Goal: Navigation & Orientation: Find specific page/section

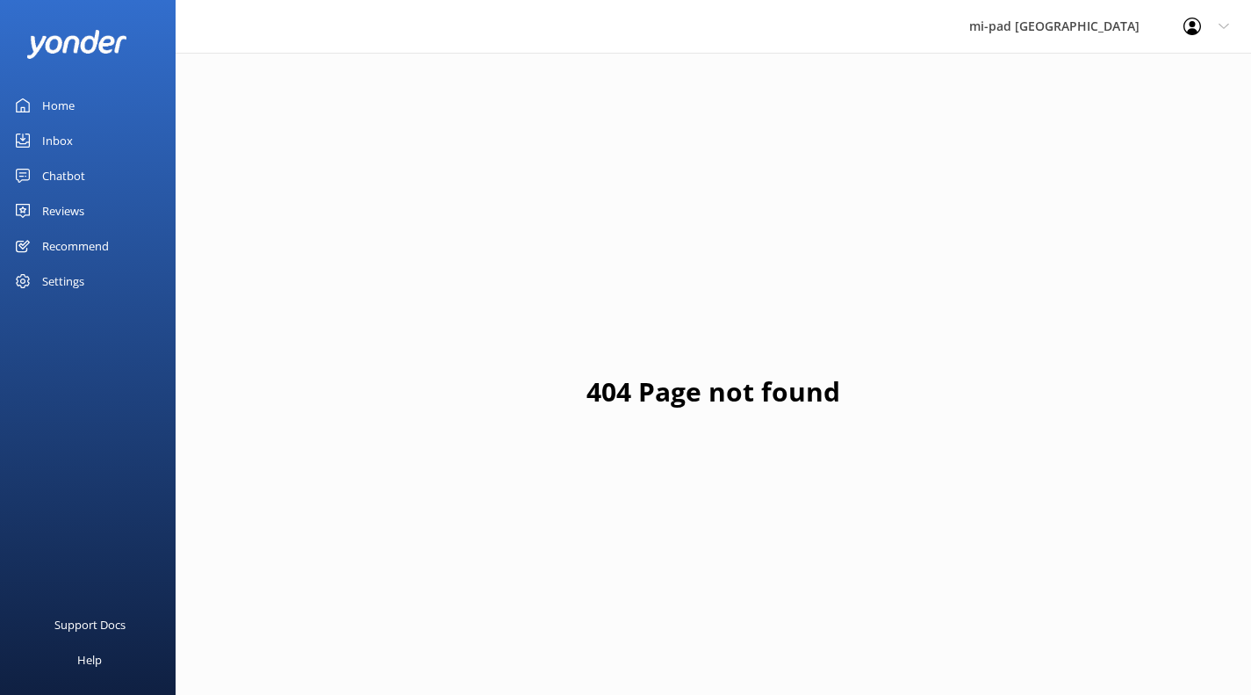
click at [65, 173] on div "Chatbot" at bounding box center [63, 175] width 43 height 35
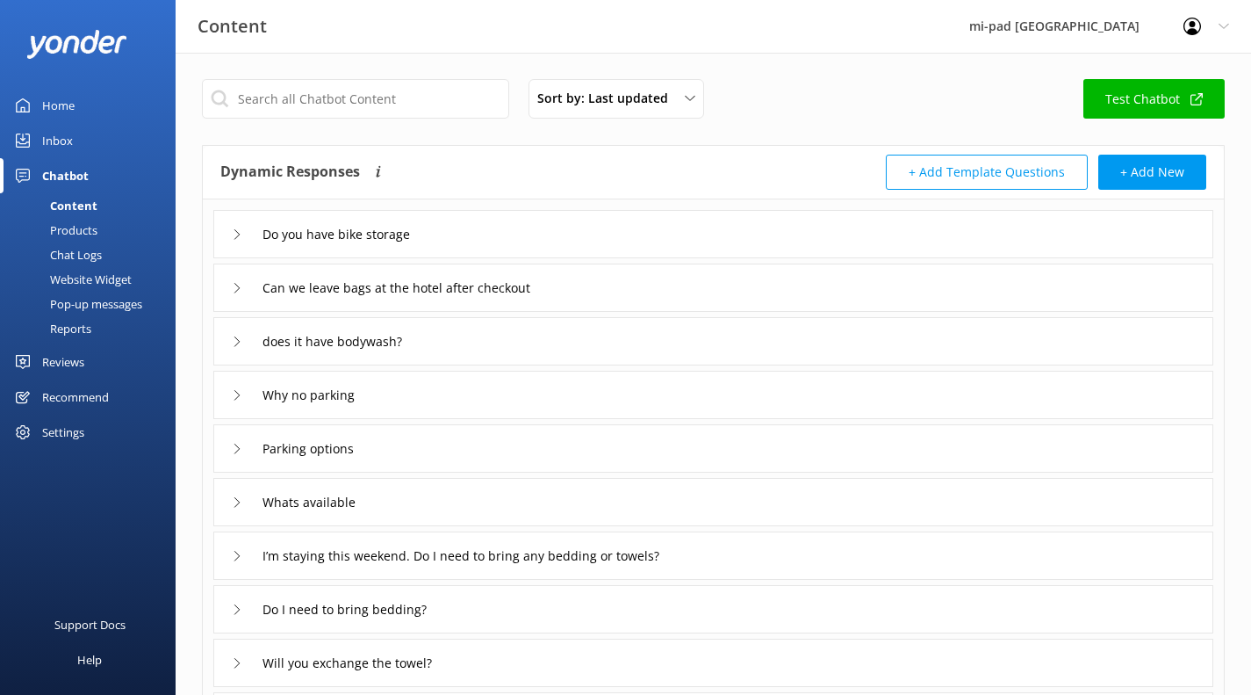
click at [68, 202] on div "Content" at bounding box center [54, 205] width 87 height 25
click at [73, 177] on div "Chatbot" at bounding box center [65, 175] width 47 height 35
click at [60, 169] on div "Chatbot" at bounding box center [65, 175] width 47 height 35
click at [59, 357] on div "Reviews" at bounding box center [63, 361] width 42 height 35
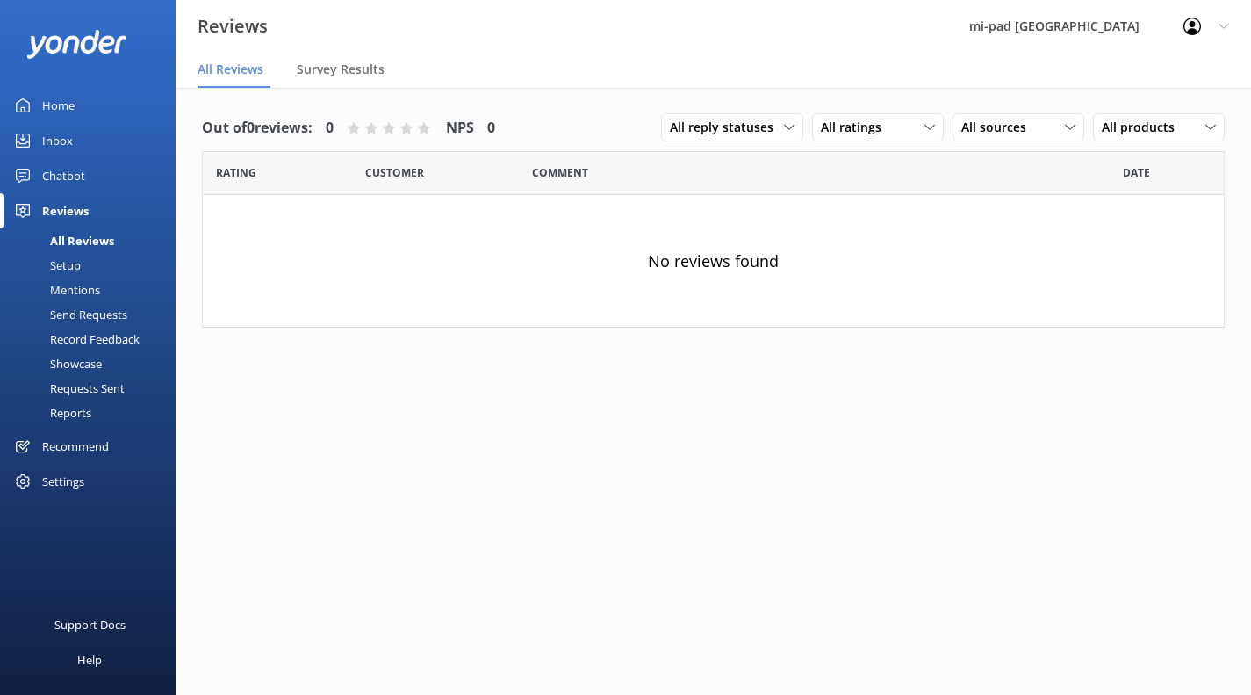
click at [73, 200] on div "Reviews" at bounding box center [65, 210] width 47 height 35
click at [71, 176] on div "Chatbot" at bounding box center [63, 175] width 43 height 35
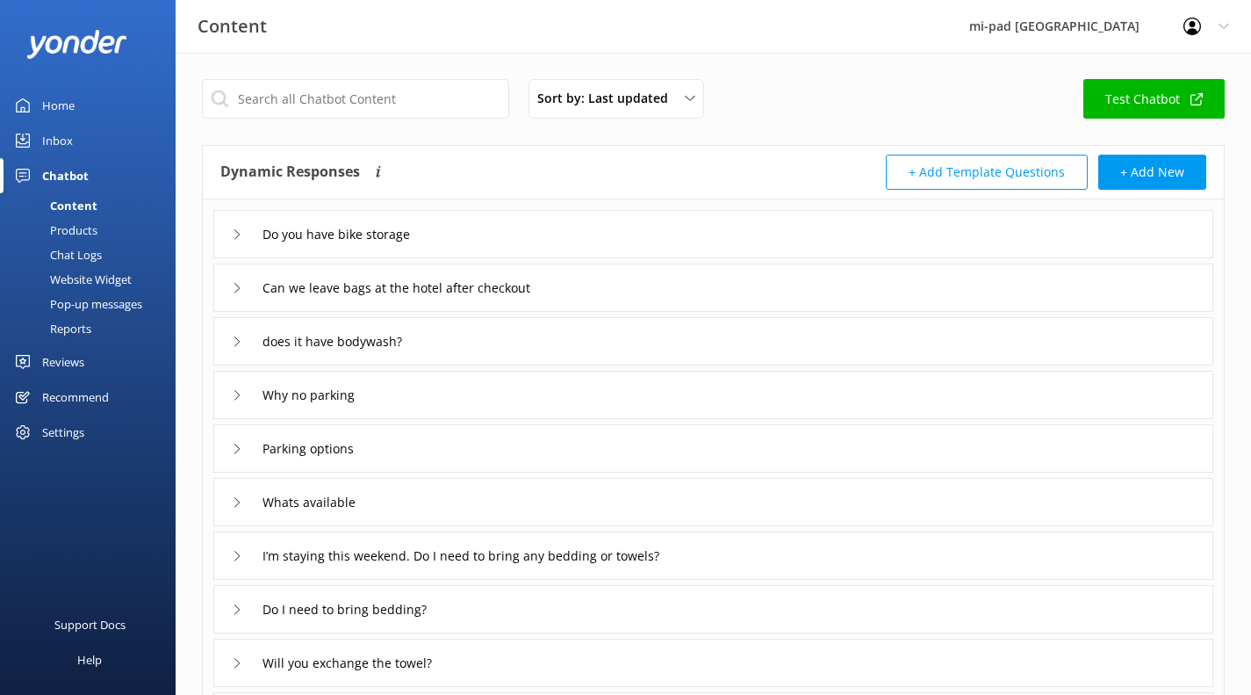
click at [87, 235] on div "Products" at bounding box center [54, 230] width 87 height 25
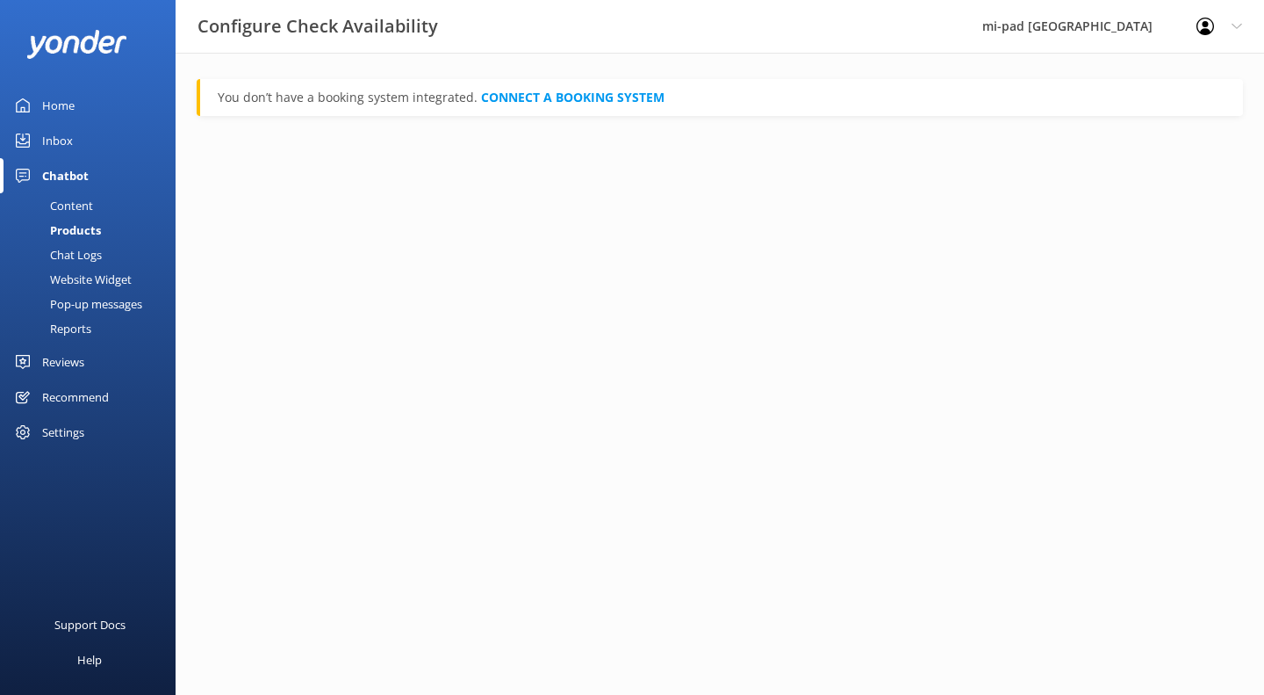
click at [76, 254] on div "Chat Logs" at bounding box center [56, 254] width 91 height 25
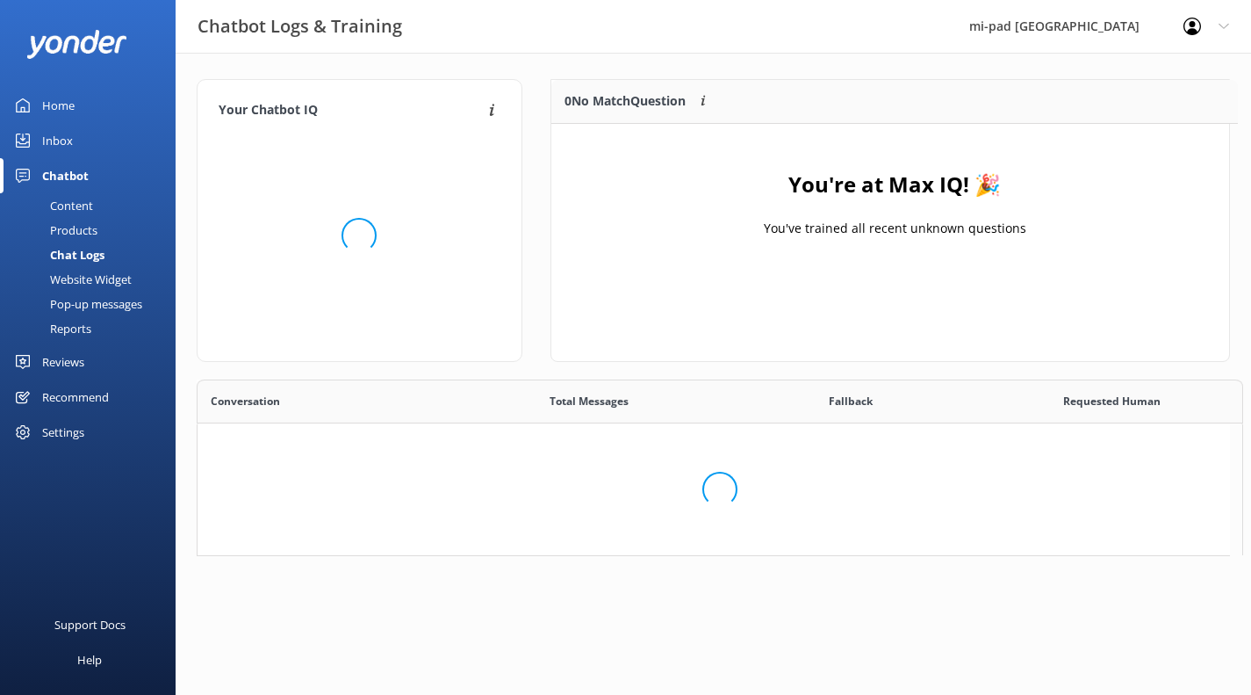
scroll to position [14, 14]
